Goal: Task Accomplishment & Management: Use online tool/utility

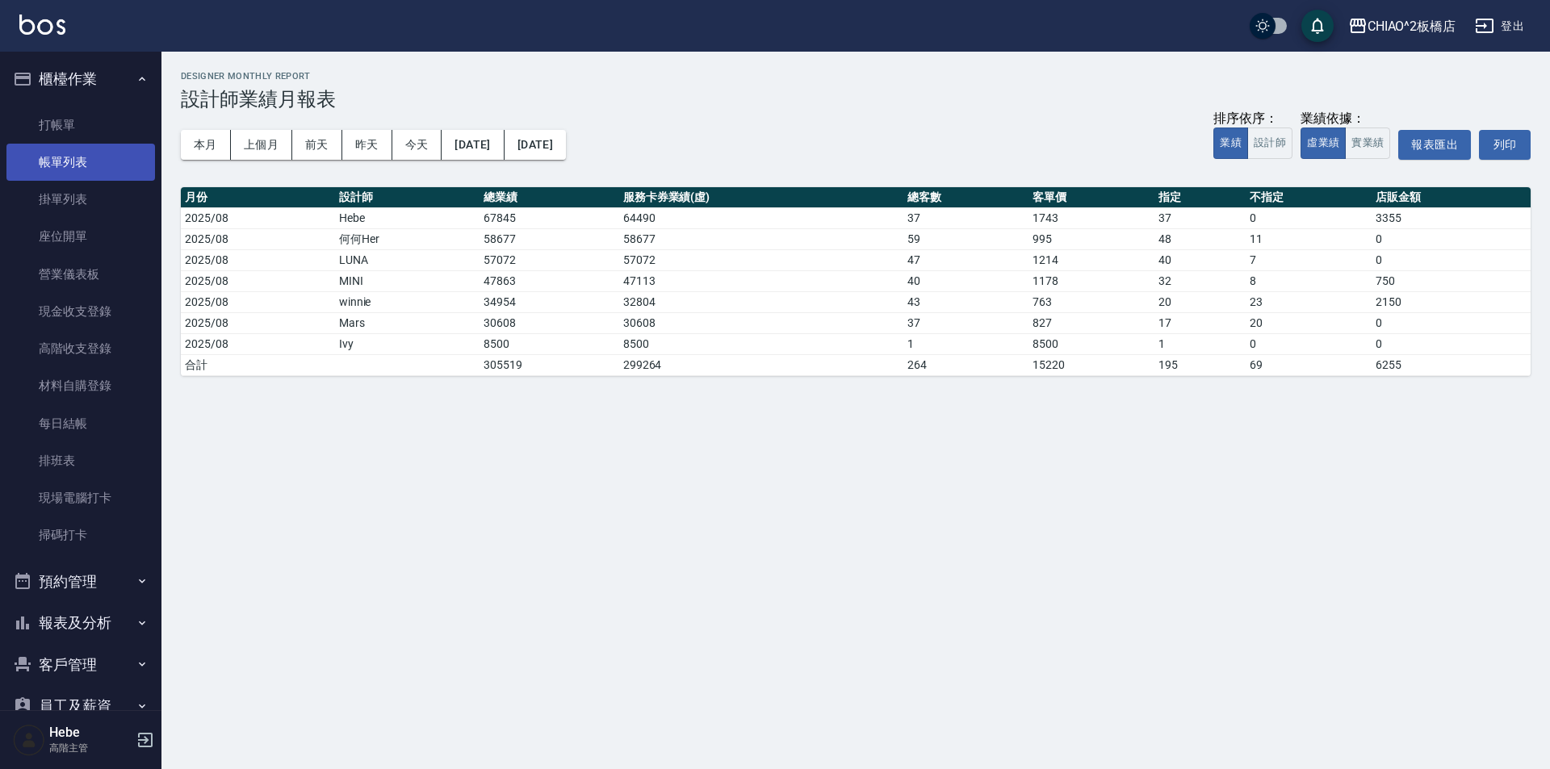
click at [61, 162] on link "帳單列表" at bounding box center [80, 162] width 148 height 37
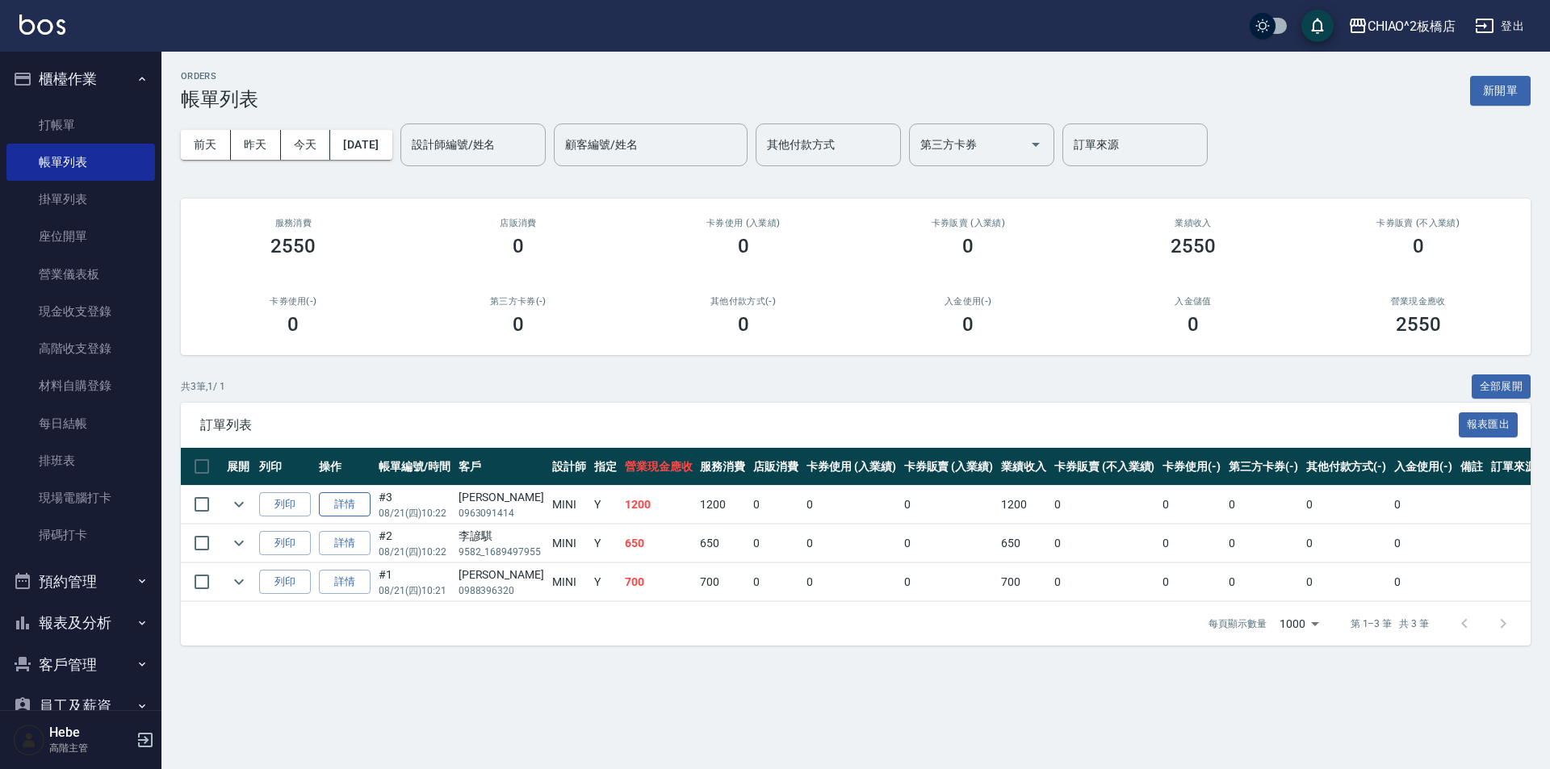
click at [360, 505] on link "詳情" at bounding box center [345, 504] width 52 height 25
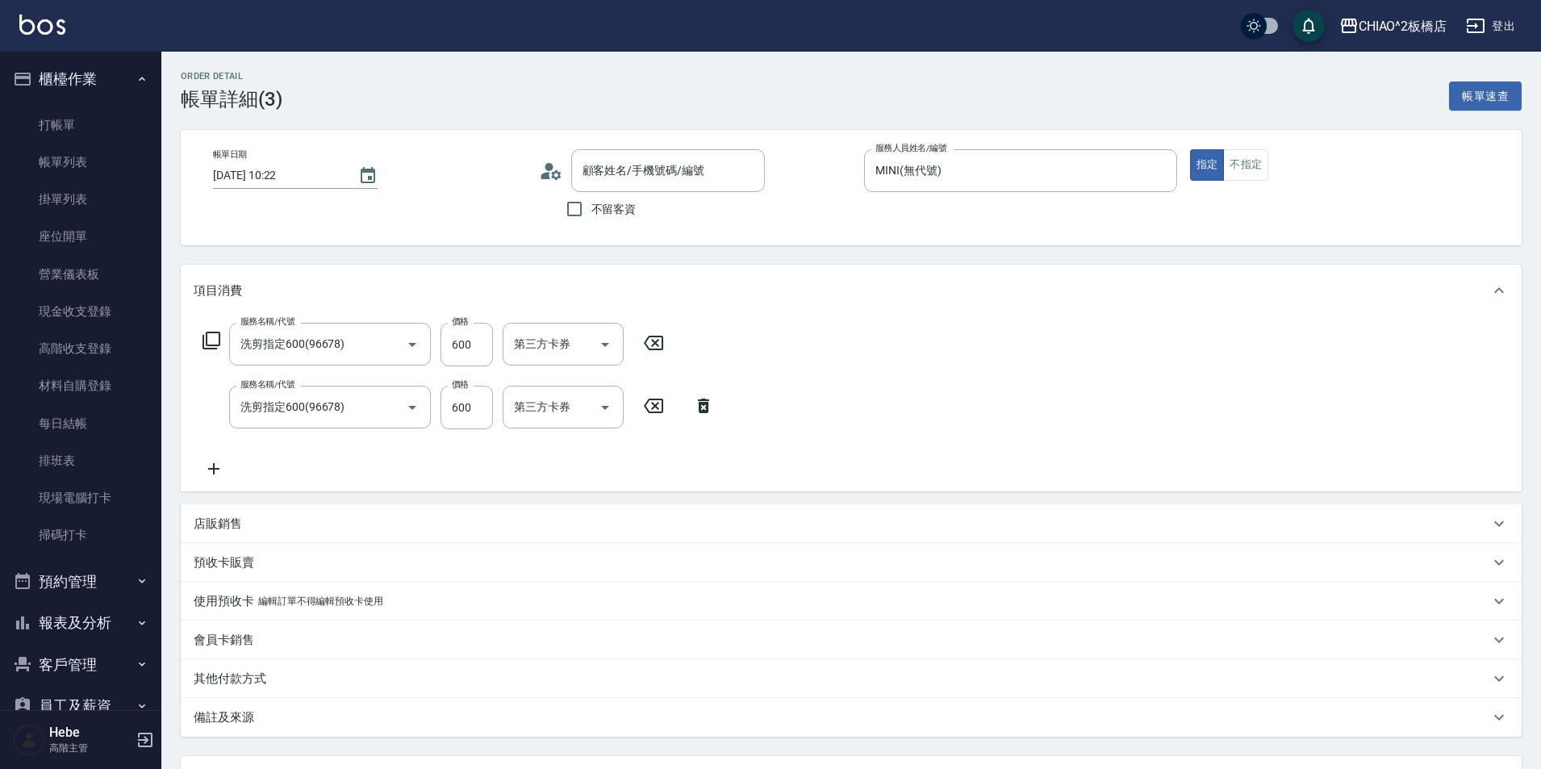
type input "[DATE] 10:22"
type input "MINI(無代號)"
type input "洗剪指定600(96678)"
type input "[PERSON_NAME]/0963091414/null"
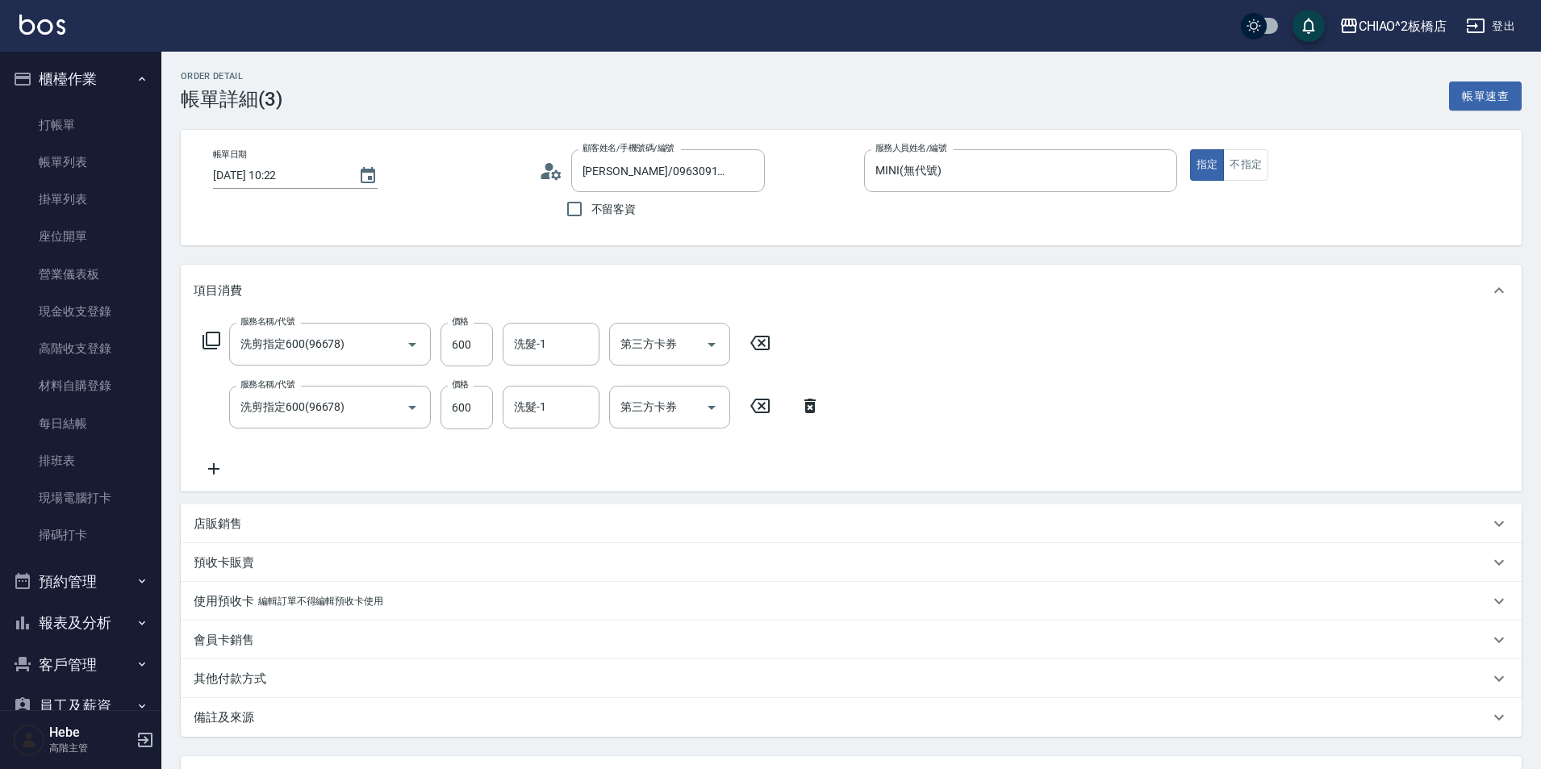
click at [300, 676] on div "其他付款方式" at bounding box center [842, 679] width 1296 height 17
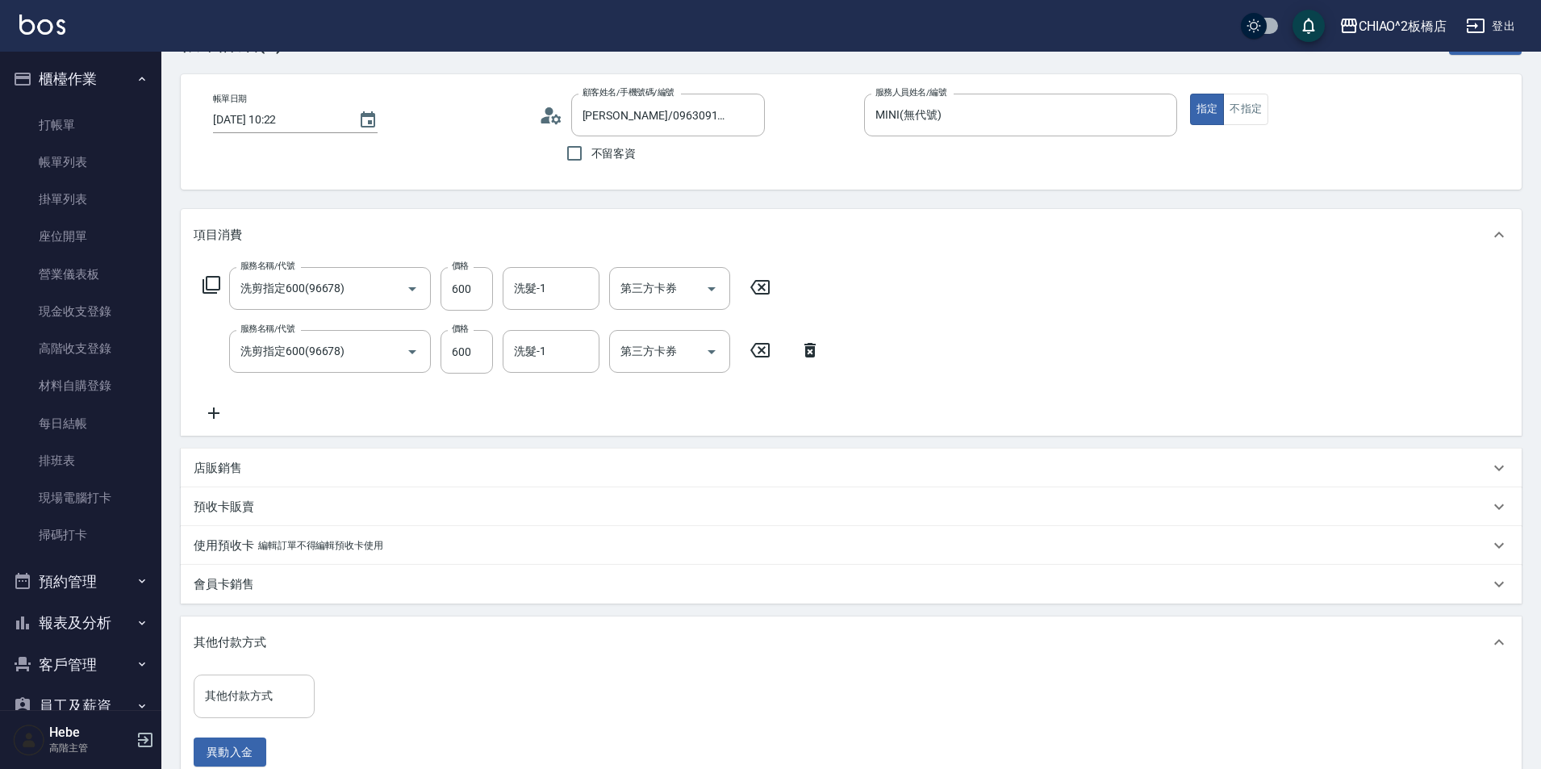
scroll to position [81, 0]
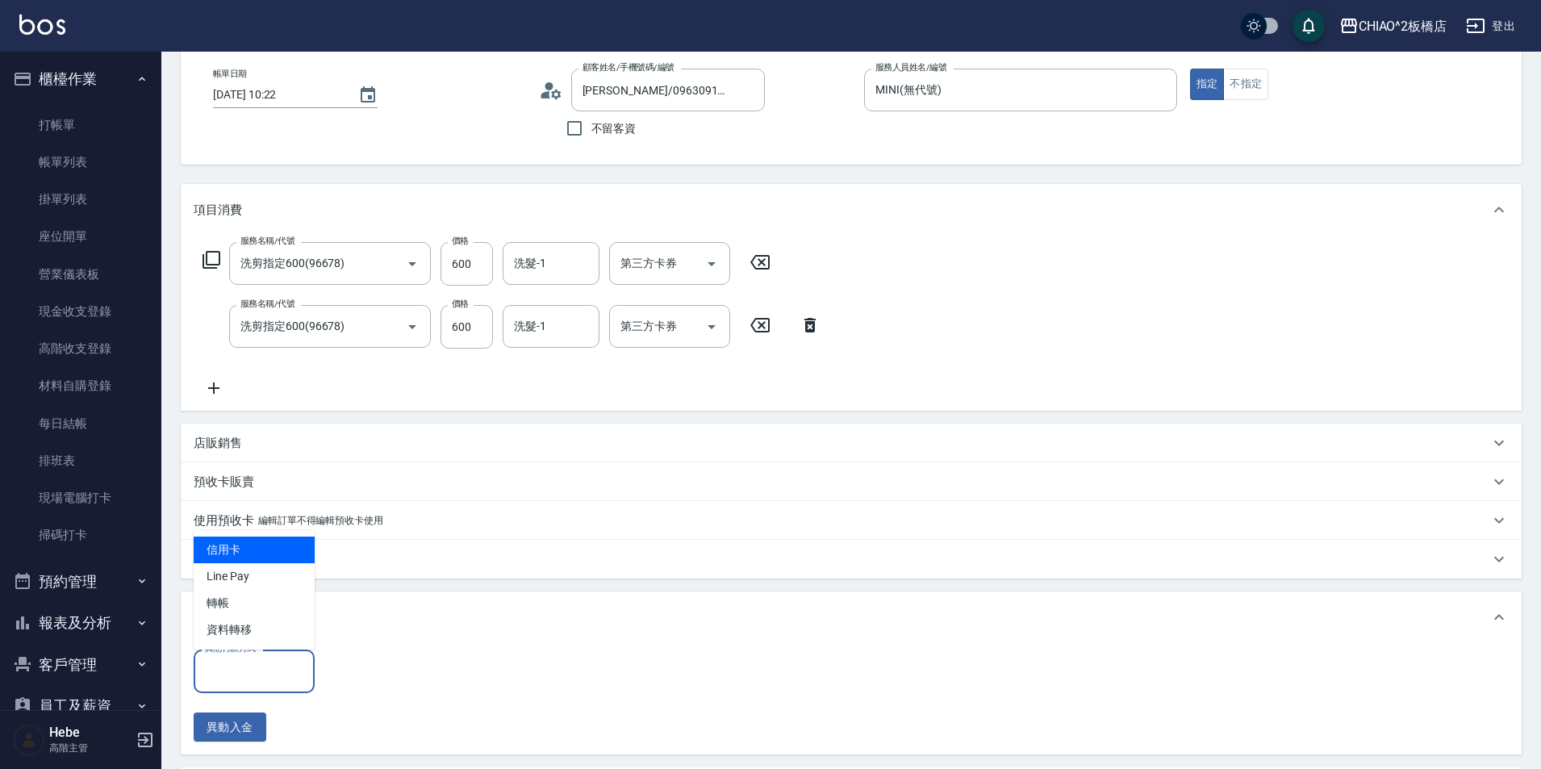
click at [285, 674] on input "其他付款方式" at bounding box center [254, 671] width 107 height 28
click at [257, 562] on span "信用卡" at bounding box center [254, 550] width 121 height 27
type input "信用卡"
click at [365, 677] on input "0" at bounding box center [384, 672] width 121 height 44
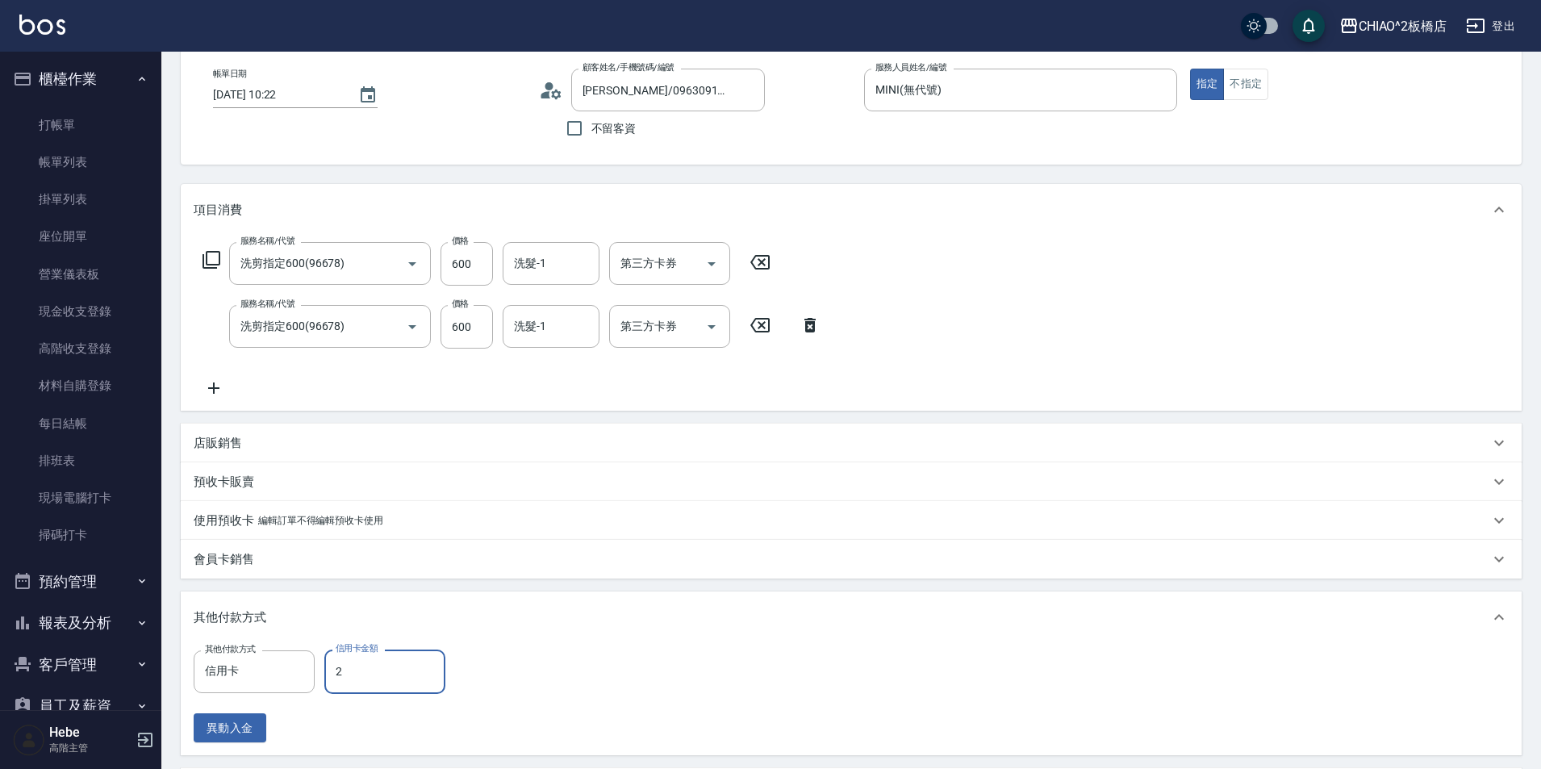
click at [383, 684] on input "2" at bounding box center [384, 672] width 121 height 44
click at [333, 677] on input "2" at bounding box center [384, 672] width 121 height 44
click at [387, 679] on input "2" at bounding box center [384, 672] width 121 height 44
click at [333, 677] on input "2" at bounding box center [384, 672] width 121 height 44
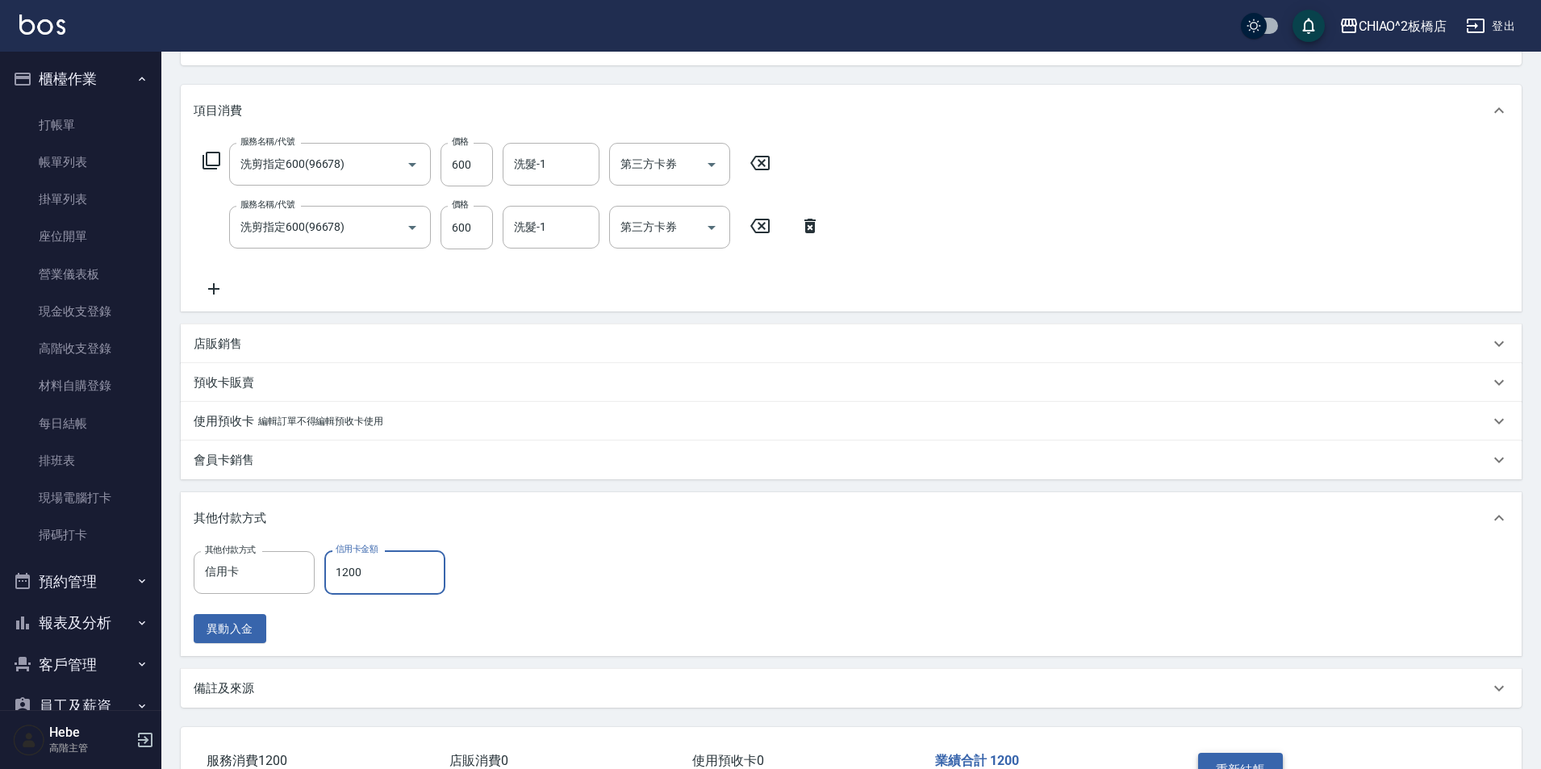
scroll to position [293, 0]
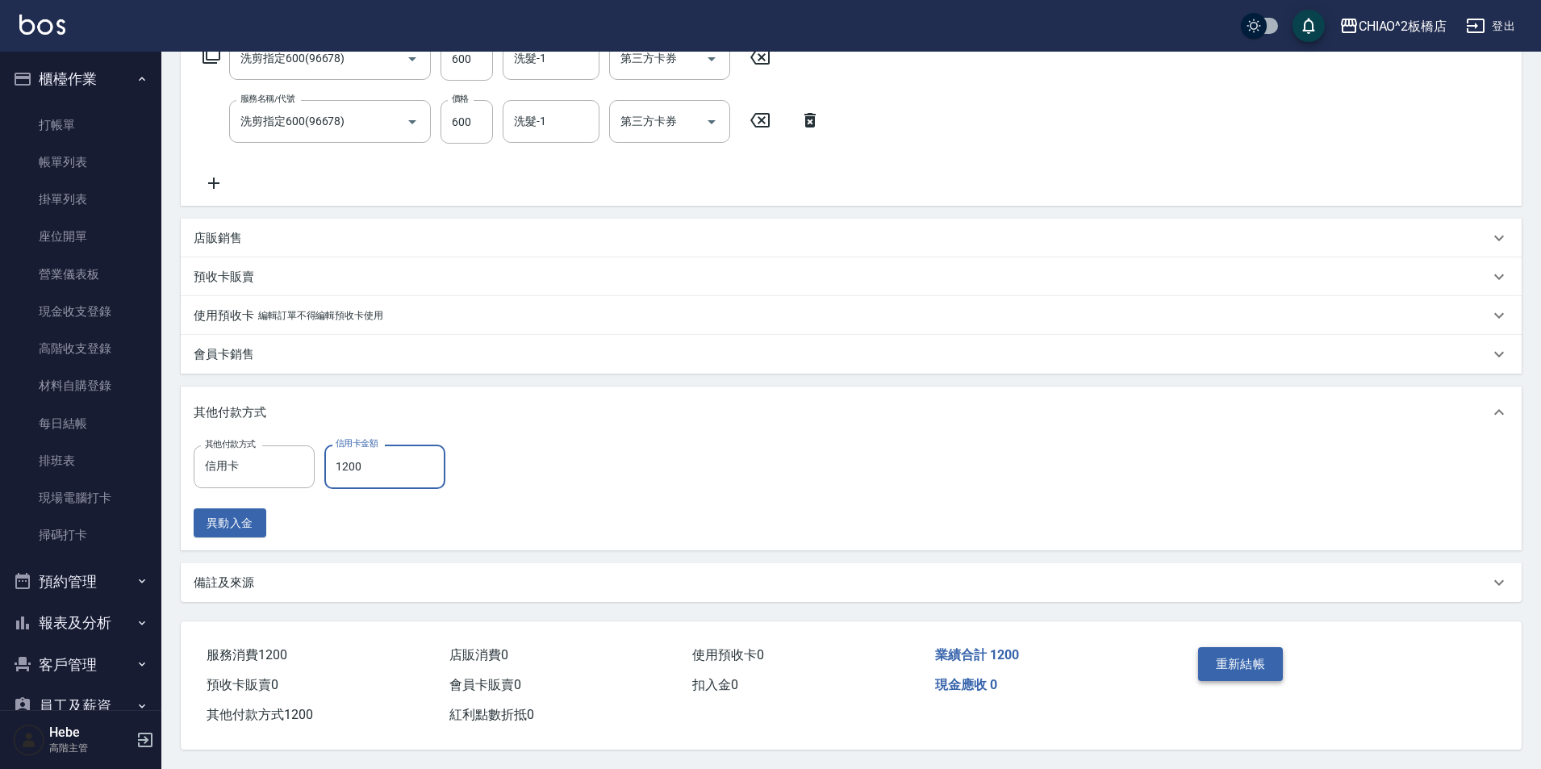
type input "1200"
click at [1232, 661] on button "重新結帳" at bounding box center [1241, 664] width 86 height 34
